Goal: Answer question/provide support: Share knowledge or assist other users

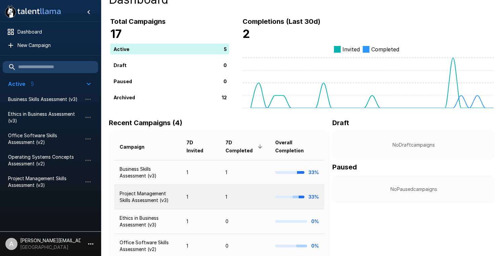
scroll to position [13, 0]
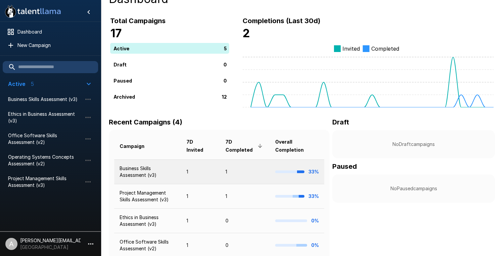
click at [143, 174] on td "Business Skills Assessment (v3)" at bounding box center [147, 171] width 67 height 25
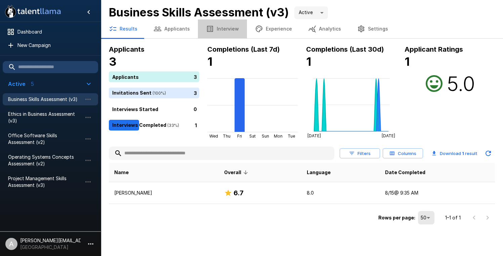
click at [221, 29] on button "Interview" at bounding box center [222, 28] width 49 height 19
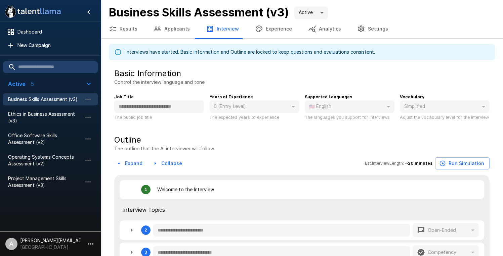
type textarea "*"
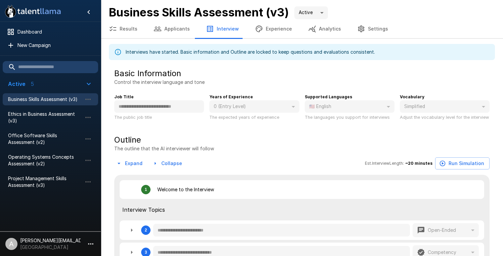
type textarea "*"
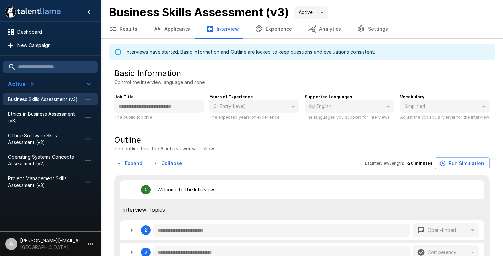
type textarea "*"
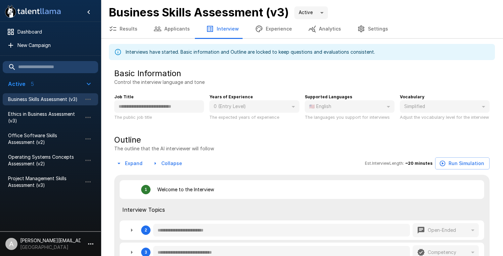
type textarea "*"
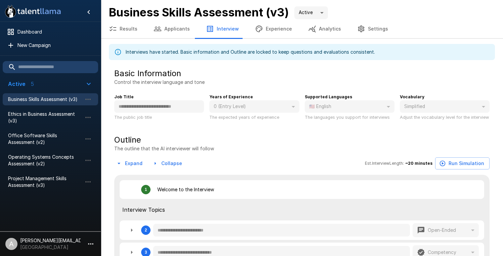
type textarea "*"
click at [162, 29] on button "Applicants" at bounding box center [171, 28] width 52 height 19
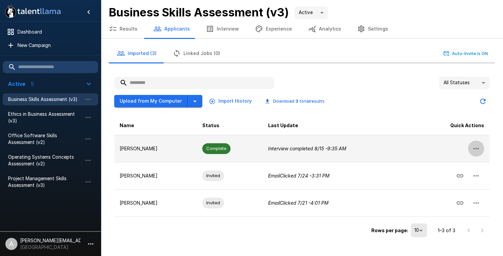
click at [478, 146] on icon "button" at bounding box center [476, 149] width 8 height 8
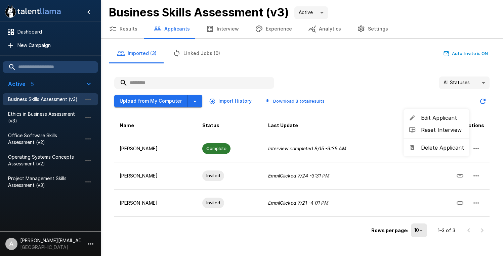
click at [211, 149] on div at bounding box center [251, 128] width 503 height 256
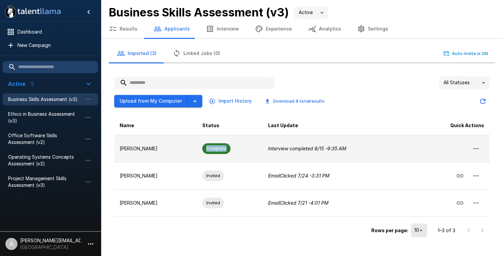
click at [211, 149] on span "Complete" at bounding box center [216, 148] width 28 height 6
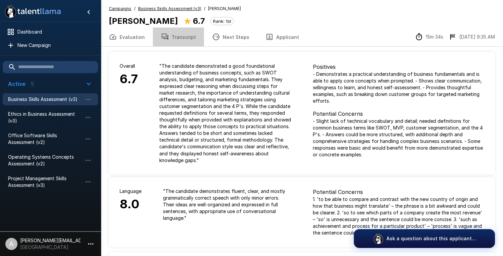
click at [183, 36] on button "Transcript" at bounding box center [178, 37] width 51 height 19
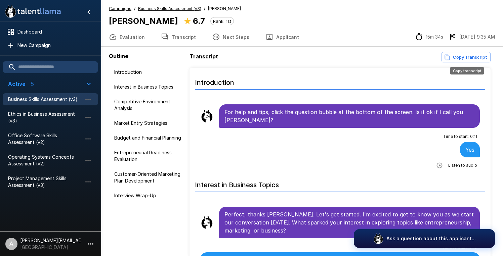
click at [472, 56] on button "Copy Transcript" at bounding box center [465, 57] width 49 height 10
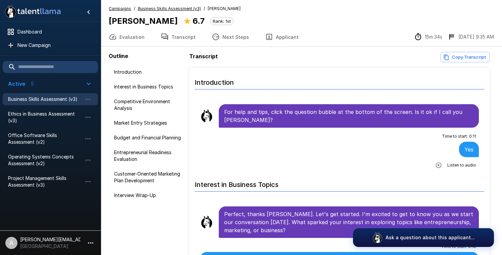
click at [129, 39] on button "Evaluation" at bounding box center [127, 37] width 52 height 19
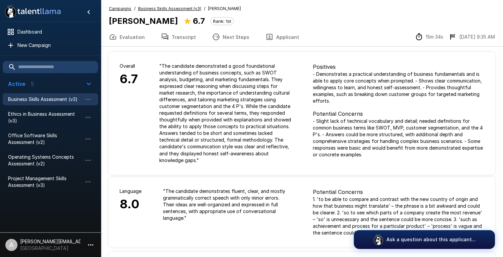
click at [130, 38] on button "Evaluation" at bounding box center [127, 37] width 52 height 19
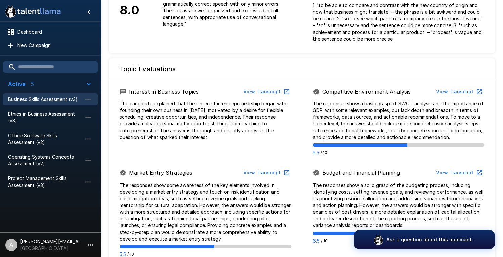
scroll to position [195, 0]
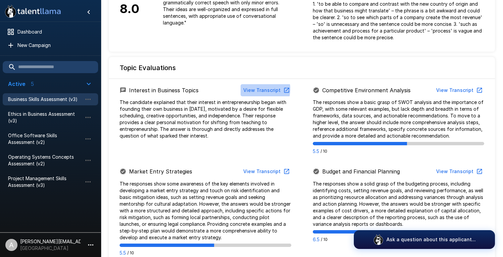
click at [258, 89] on button "View Transcript" at bounding box center [265, 90] width 51 height 12
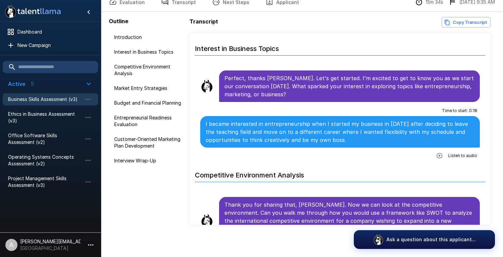
scroll to position [102, 0]
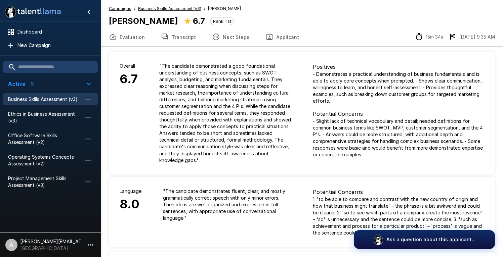
click at [314, 29] on div "Evaluation Transcript Next Steps Applicant 15m 34s [DATE] 9:35 AM" at bounding box center [302, 37] width 402 height 19
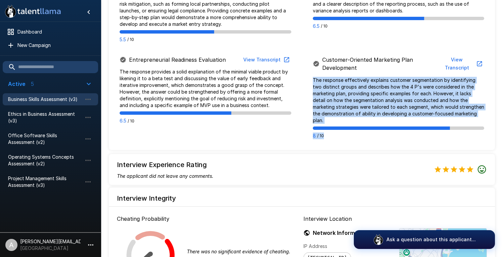
scroll to position [409, 0]
copy div "The response effectively explains customer segmentation by identifying two dist…"
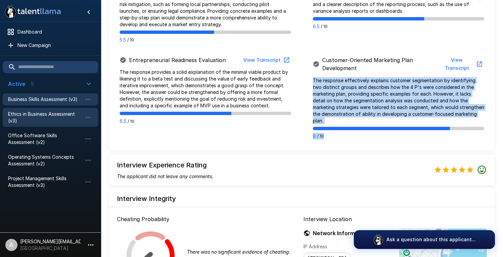
click at [47, 116] on span "Ethics in Business Assessment (v3)" at bounding box center [45, 117] width 74 height 13
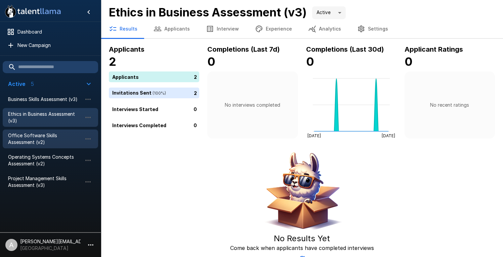
scroll to position [2, 0]
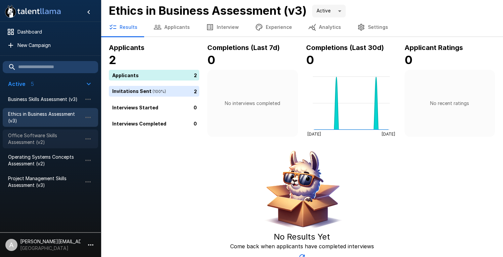
click at [41, 135] on span "Office Software Skills Assessment (v2)" at bounding box center [45, 138] width 74 height 13
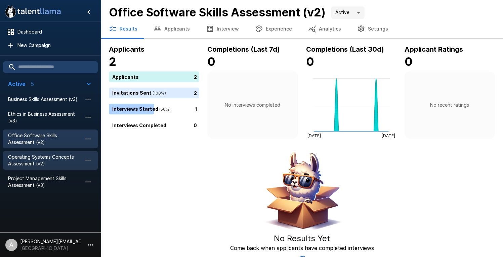
click at [17, 164] on span "Operating Systems Concepts Assessment (v2)" at bounding box center [45, 160] width 74 height 13
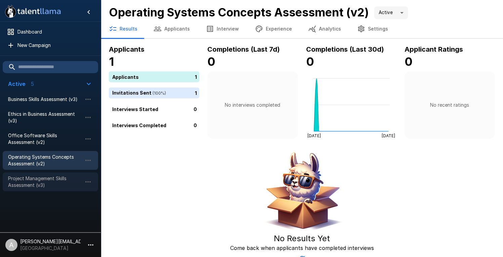
click at [30, 184] on span "Project Management Skills Assessment (v3)" at bounding box center [45, 181] width 74 height 13
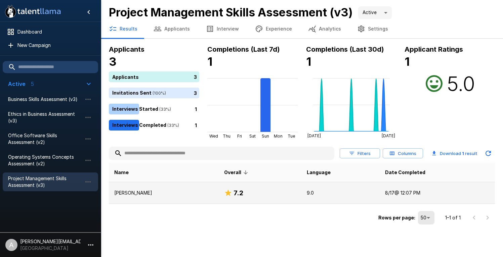
click at [245, 194] on div "7.2" at bounding box center [260, 193] width 72 height 11
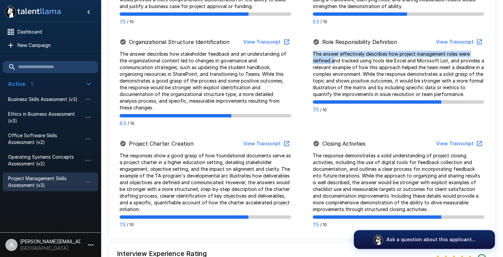
scroll to position [459, 0]
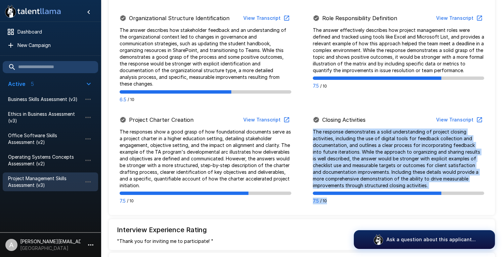
drag, startPoint x: 113, startPoint y: 58, endPoint x: 347, endPoint y: 196, distance: 271.7
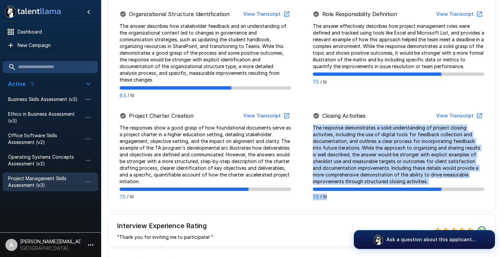
copy div "The response demonstrates a solid understanding of project closing activities, …"
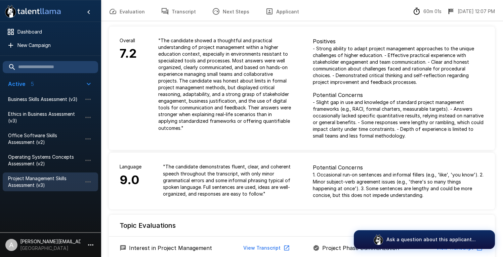
scroll to position [0, 0]
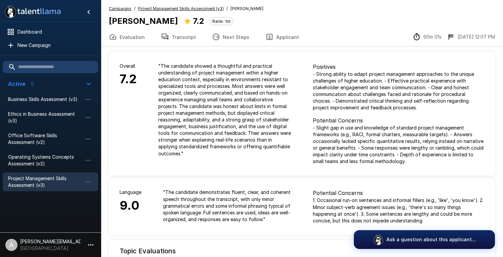
click at [178, 37] on button "Transcript" at bounding box center [178, 37] width 51 height 19
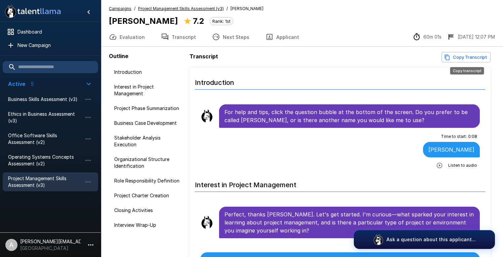
click at [480, 60] on button "Copy Transcript" at bounding box center [465, 57] width 49 height 10
click at [177, 9] on u "Project Management Skills Assessment (v3)" at bounding box center [181, 8] width 86 height 5
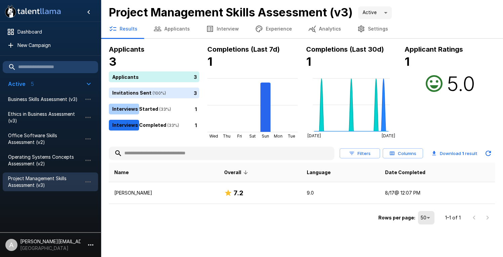
click at [169, 30] on button "Applicants" at bounding box center [171, 28] width 52 height 19
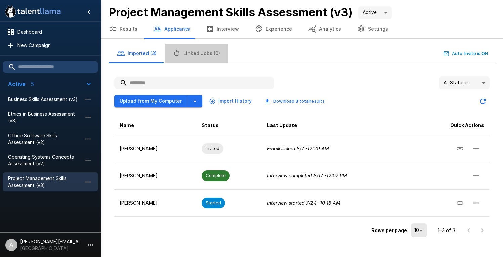
click at [199, 55] on button "Linked Jobs (0)" at bounding box center [195, 53] width 63 height 19
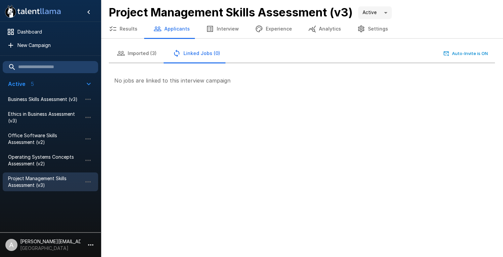
click at [204, 81] on p "No jobs are linked to this interview campaign" at bounding box center [301, 81] width 375 height 8
